Goal: Task Accomplishment & Management: Use online tool/utility

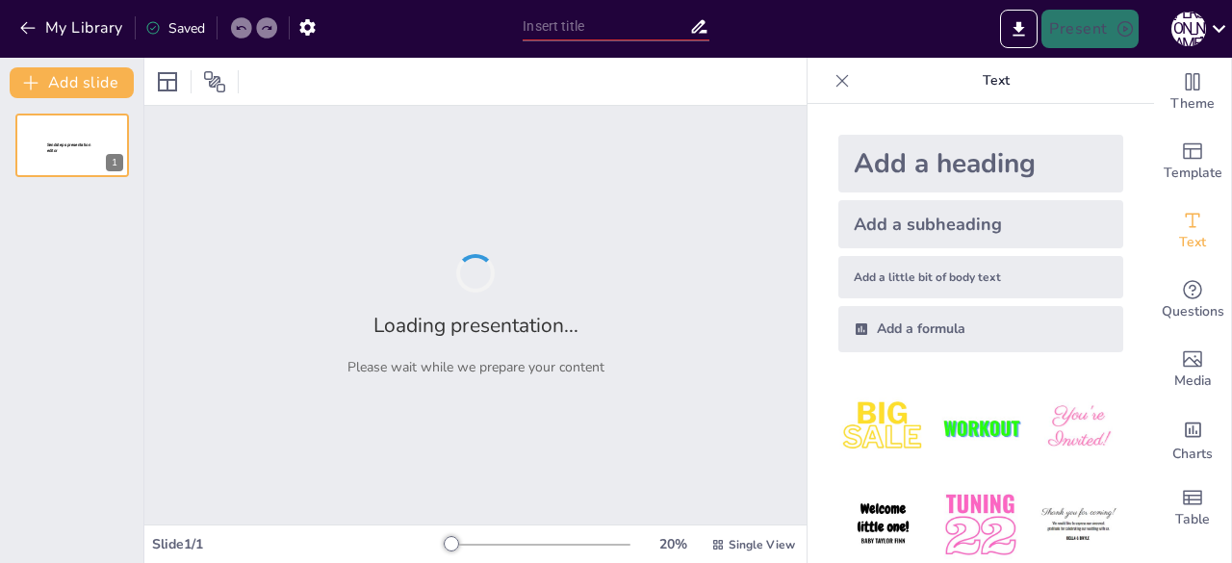
type input "New Sendsteps"
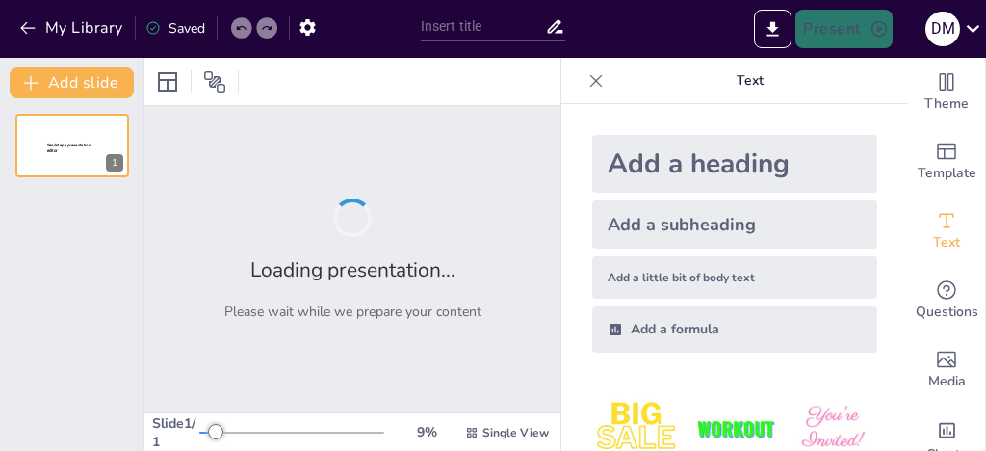
type input "Análisis del Histórico de PQRs Recibidas ([DATE]-[DATE])"
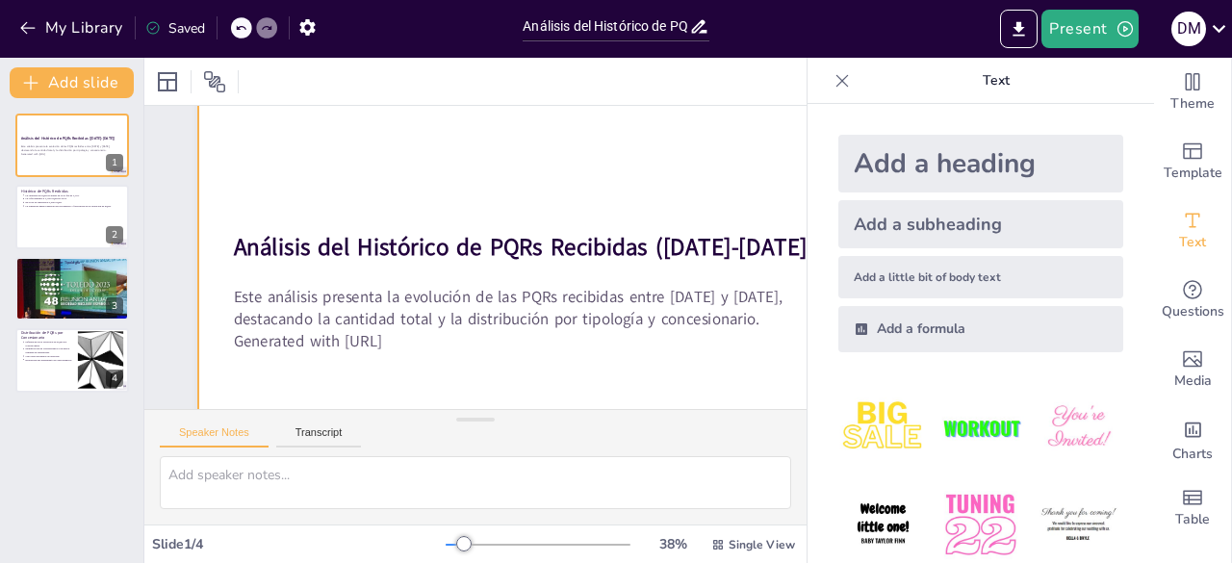
scroll to position [161, 0]
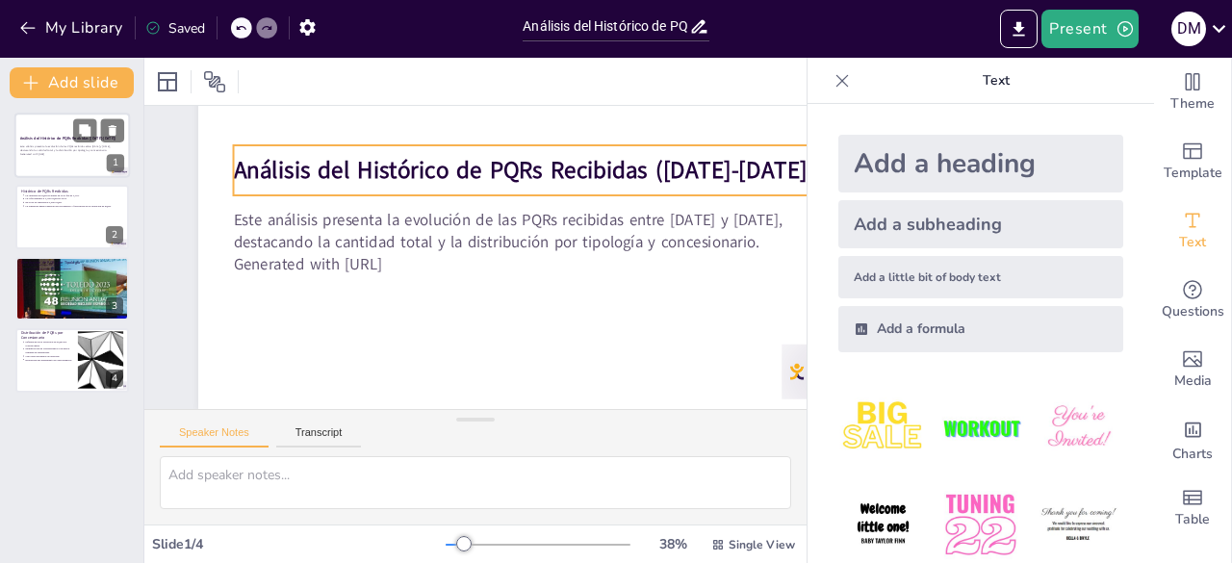
click at [70, 138] on strong "Análisis del Histórico de PQRs Recibidas ([DATE]-[DATE])" at bounding box center [67, 138] width 95 height 5
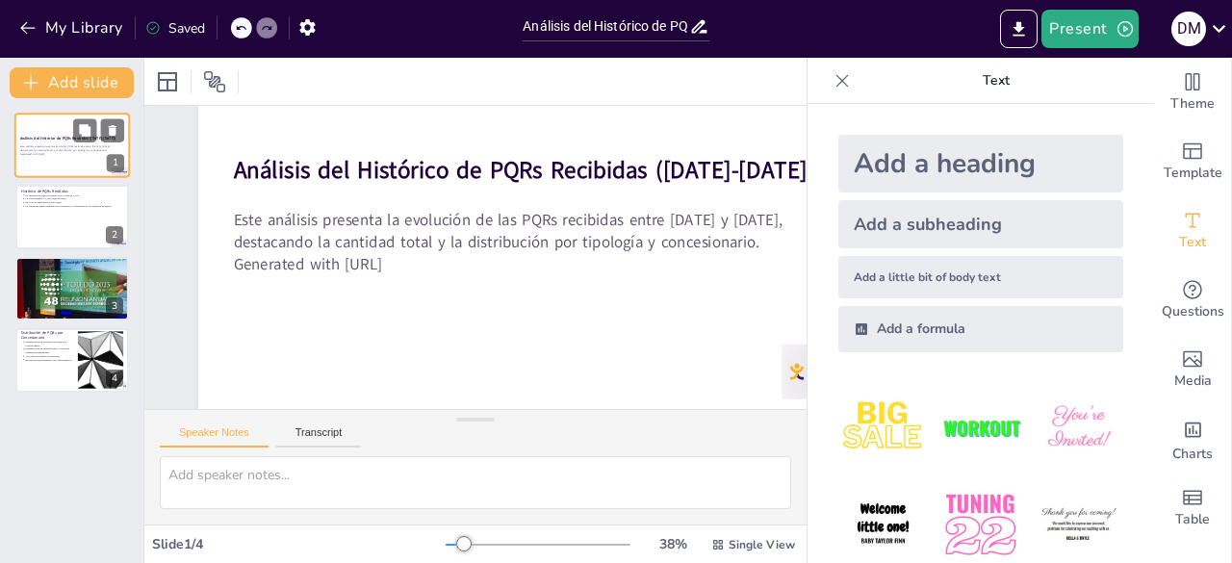
scroll to position [100, 0]
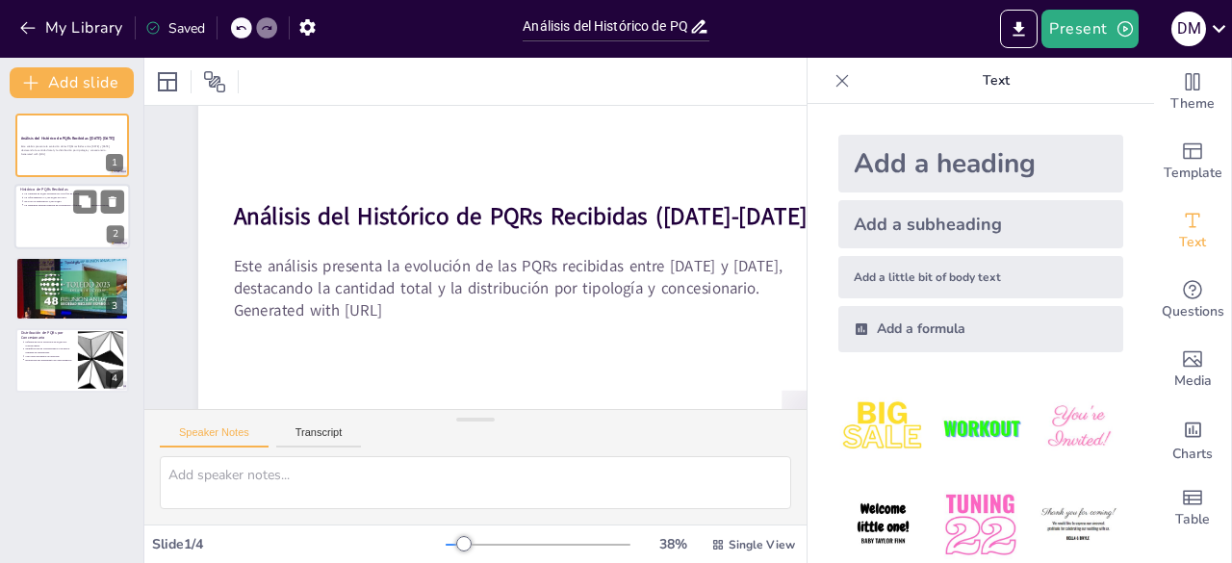
click at [44, 218] on div at bounding box center [72, 217] width 116 height 65
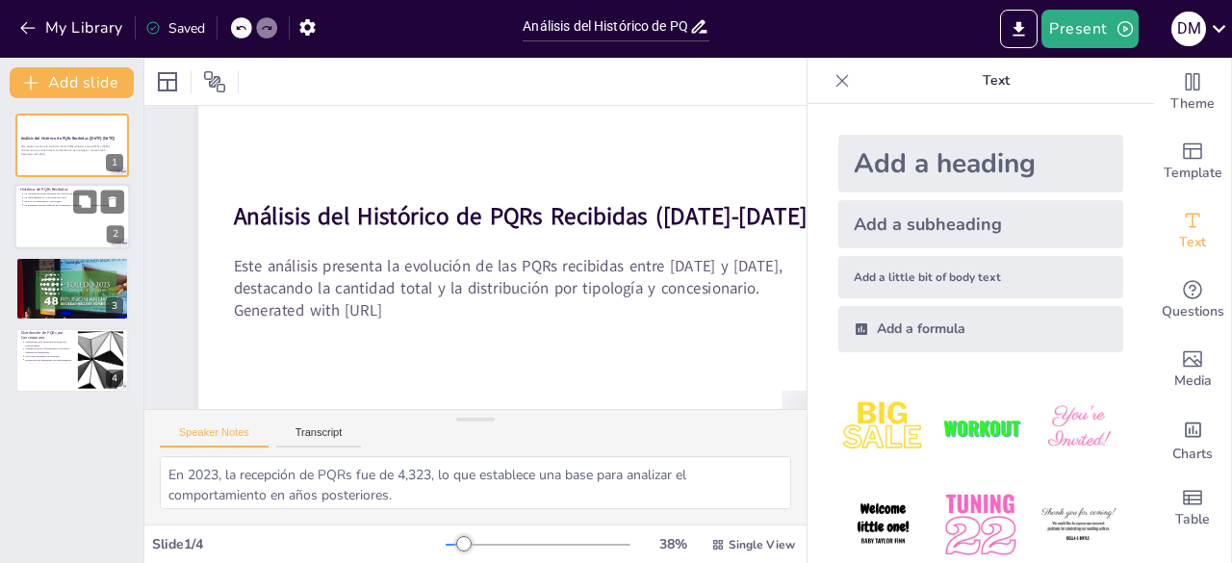
scroll to position [0, 0]
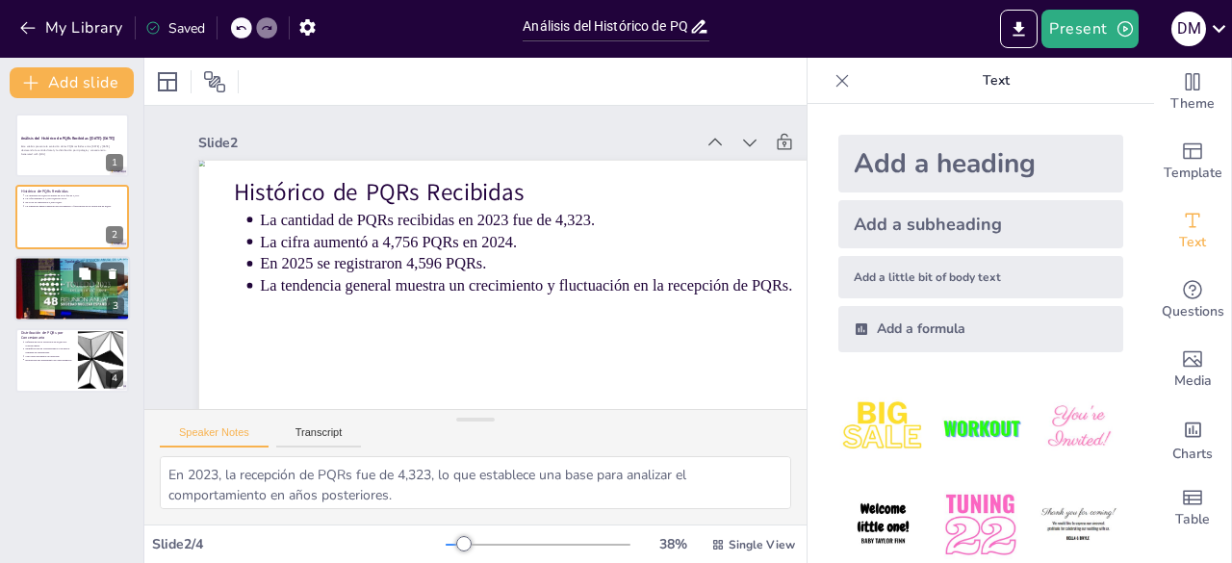
click at [52, 288] on div at bounding box center [72, 289] width 116 height 154
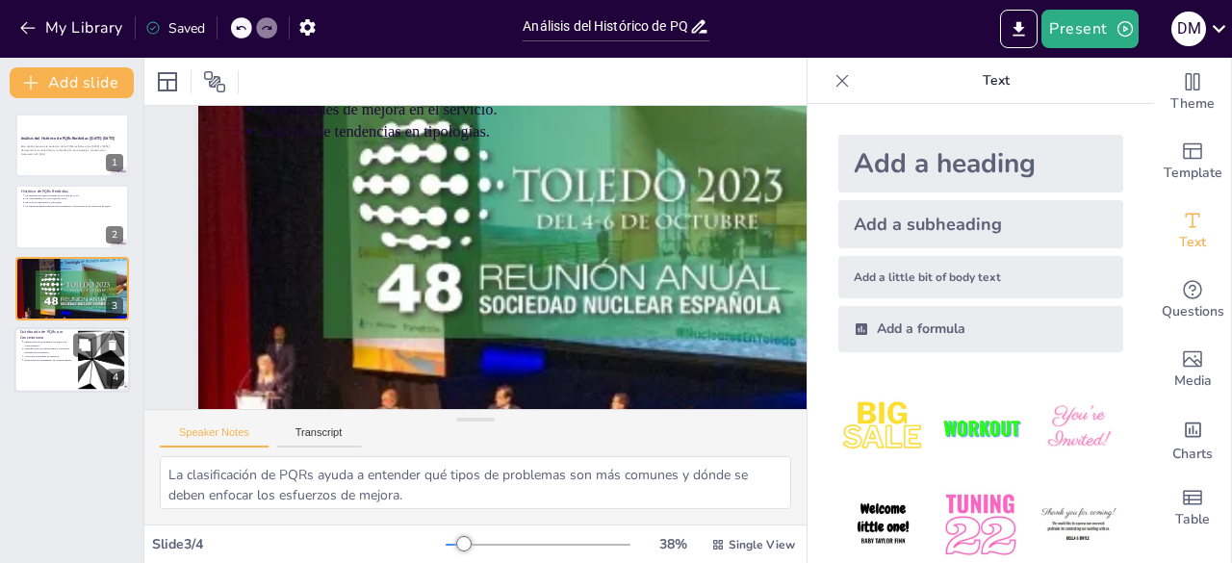
click at [37, 350] on p "Identificación de concesionarios con mayor cantidad de incidencias." at bounding box center [48, 352] width 48 height 8
type textarea "Las diferencias en la recepción de PQRs por concesionario son cruciales para en…"
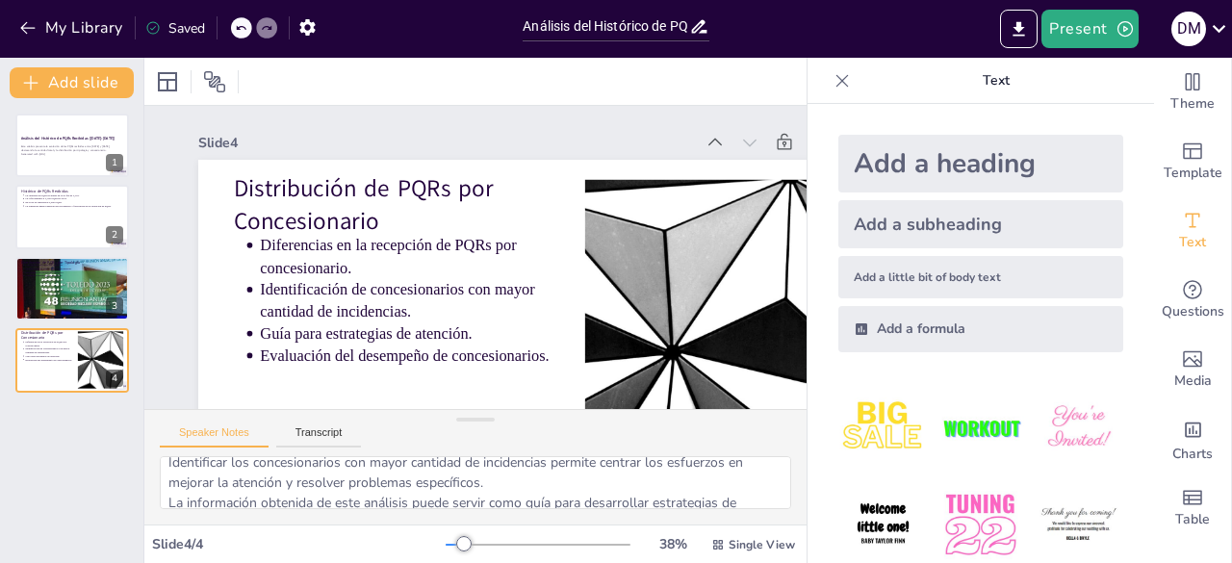
scroll to position [96, 0]
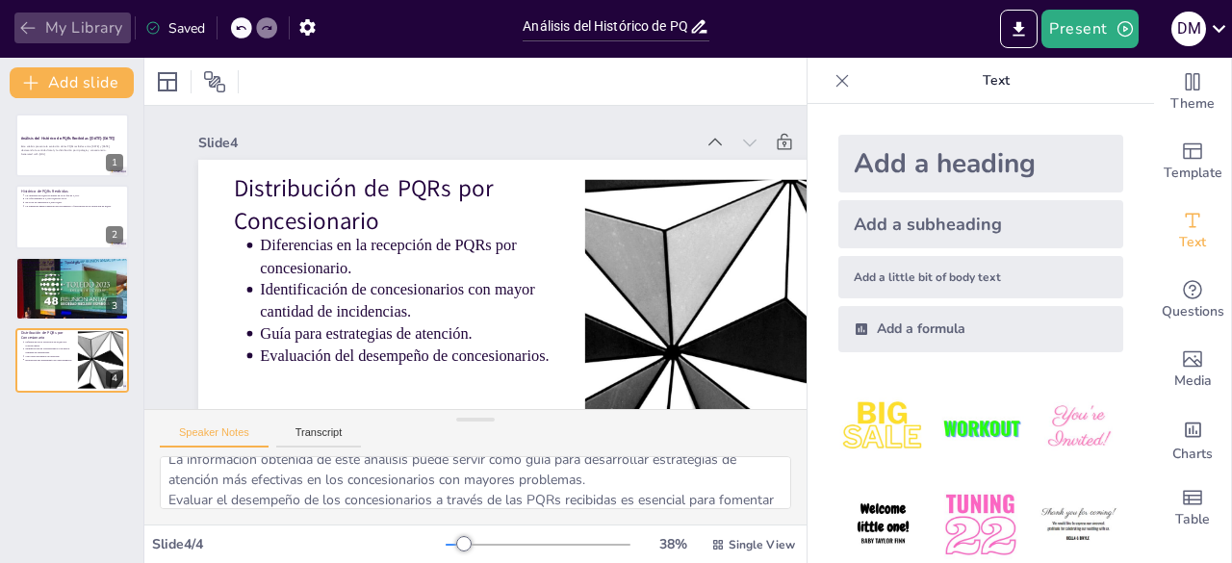
click at [22, 36] on icon "button" at bounding box center [27, 27] width 19 height 19
